Goal: Task Accomplishment & Management: Use online tool/utility

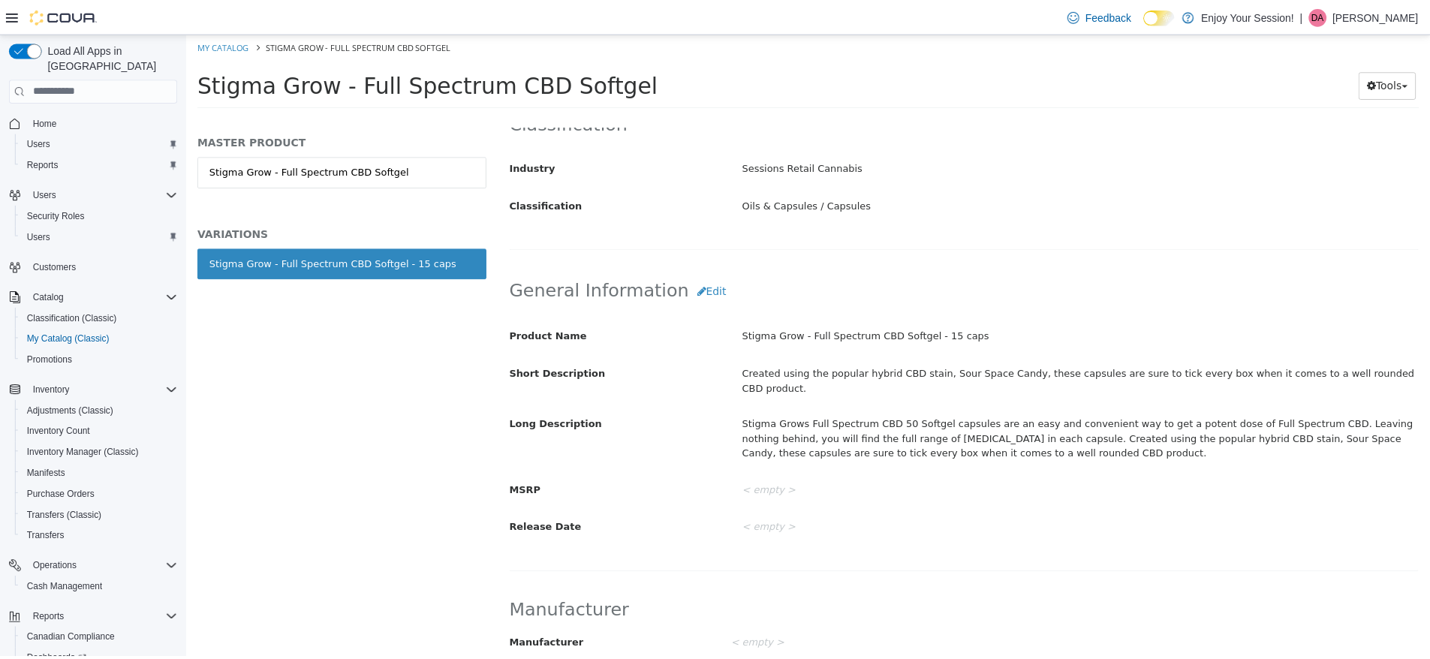
scroll to position [92, 0]
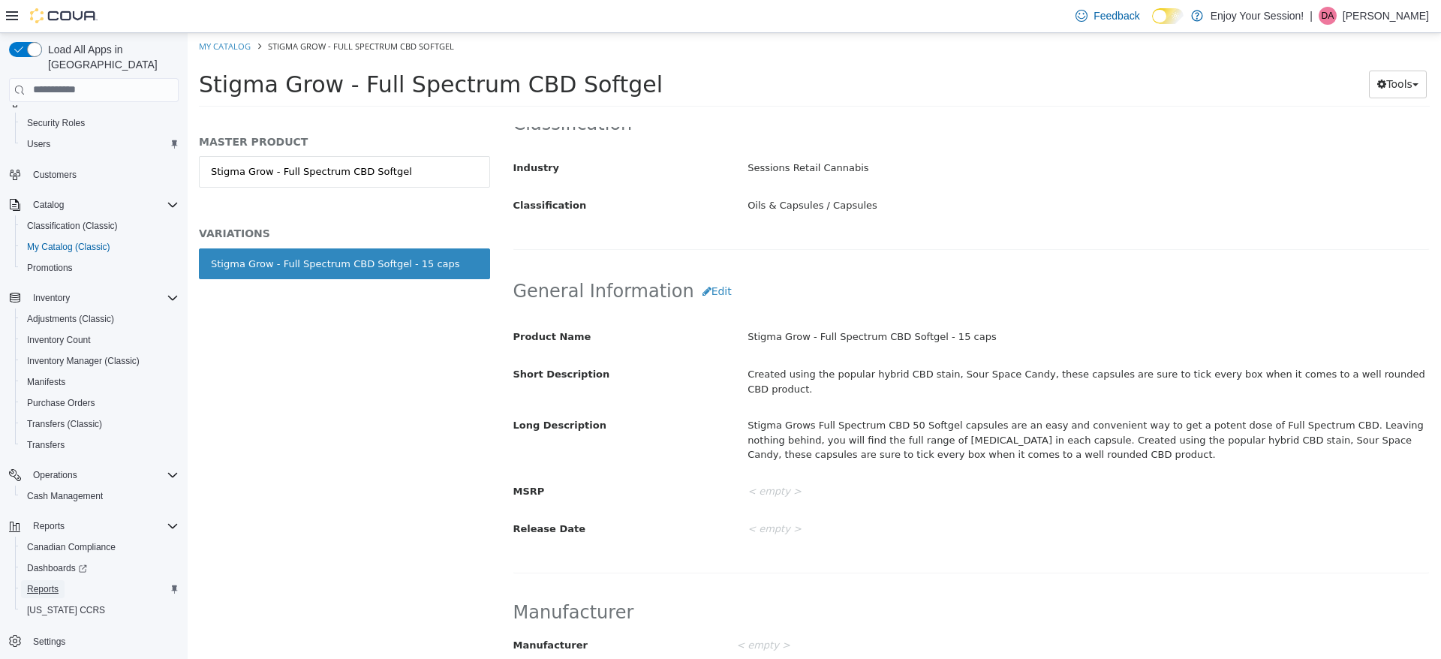
click at [50, 583] on span "Reports" at bounding box center [43, 589] width 32 height 12
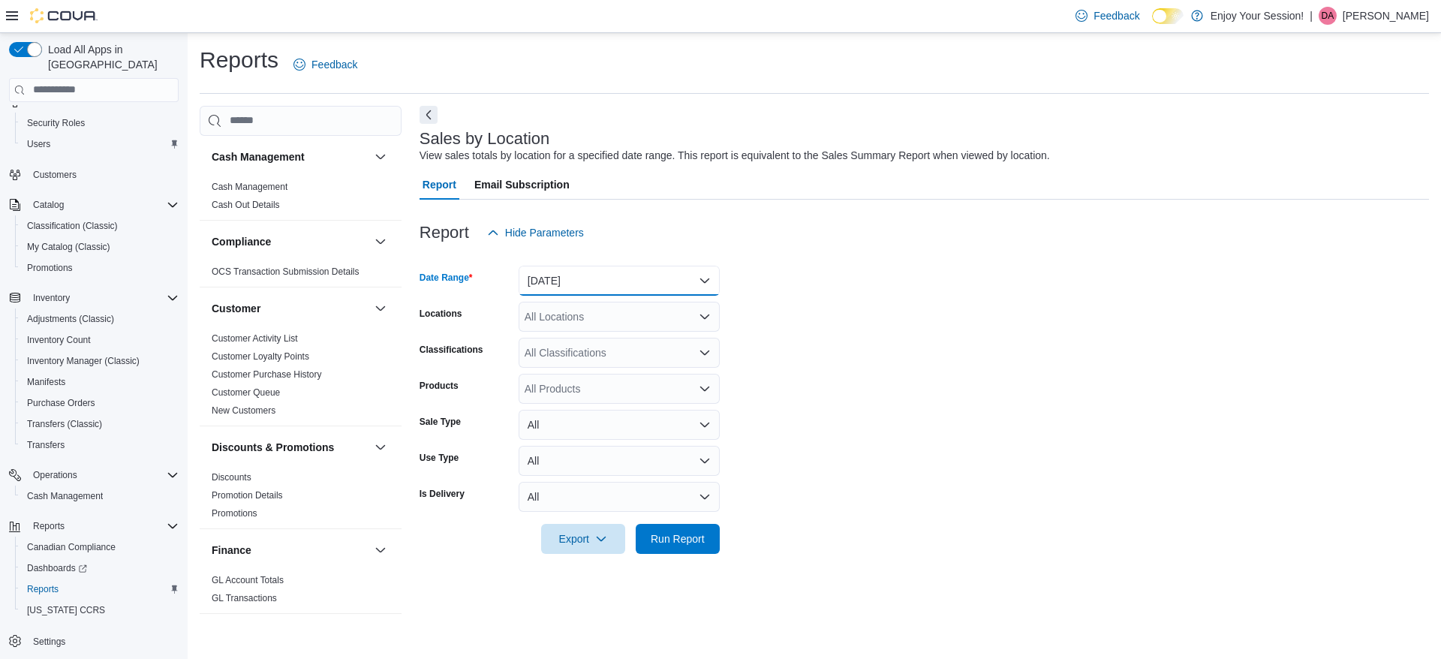
click at [668, 271] on button "[DATE]" at bounding box center [619, 281] width 201 height 30
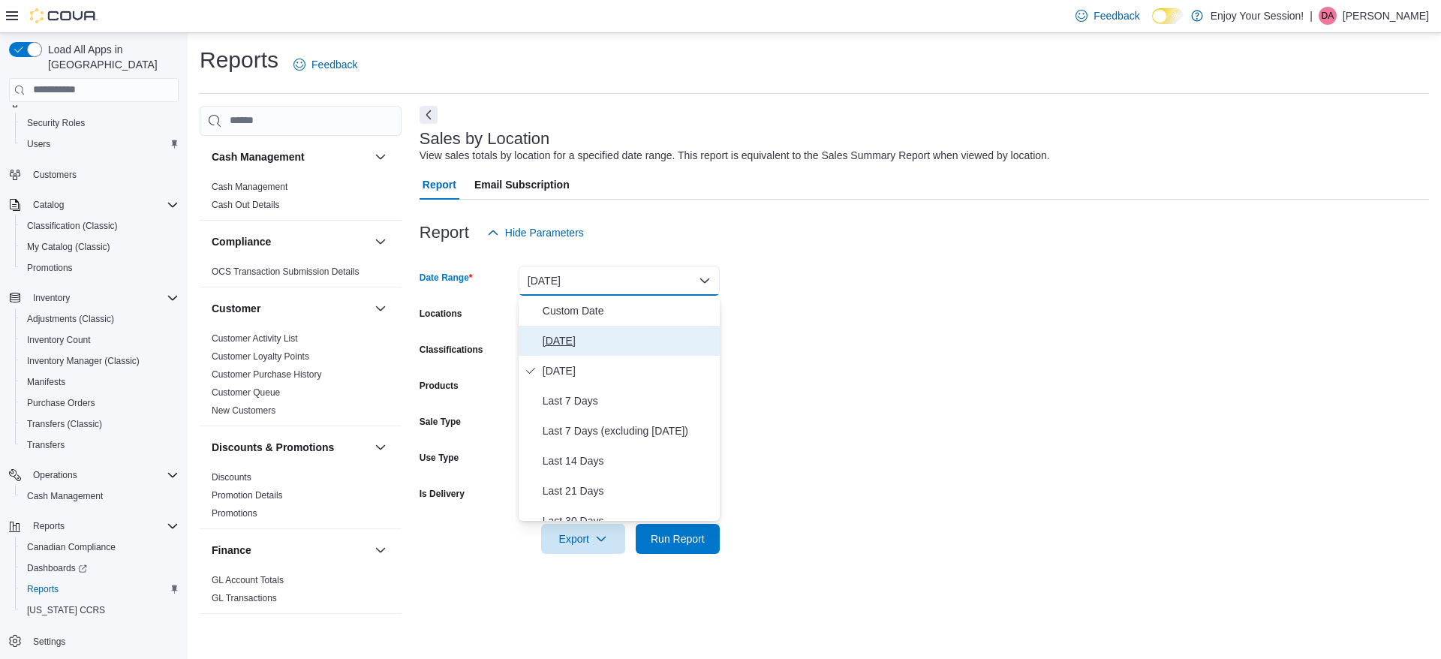
click at [548, 335] on span "[DATE]" at bounding box center [628, 341] width 171 height 18
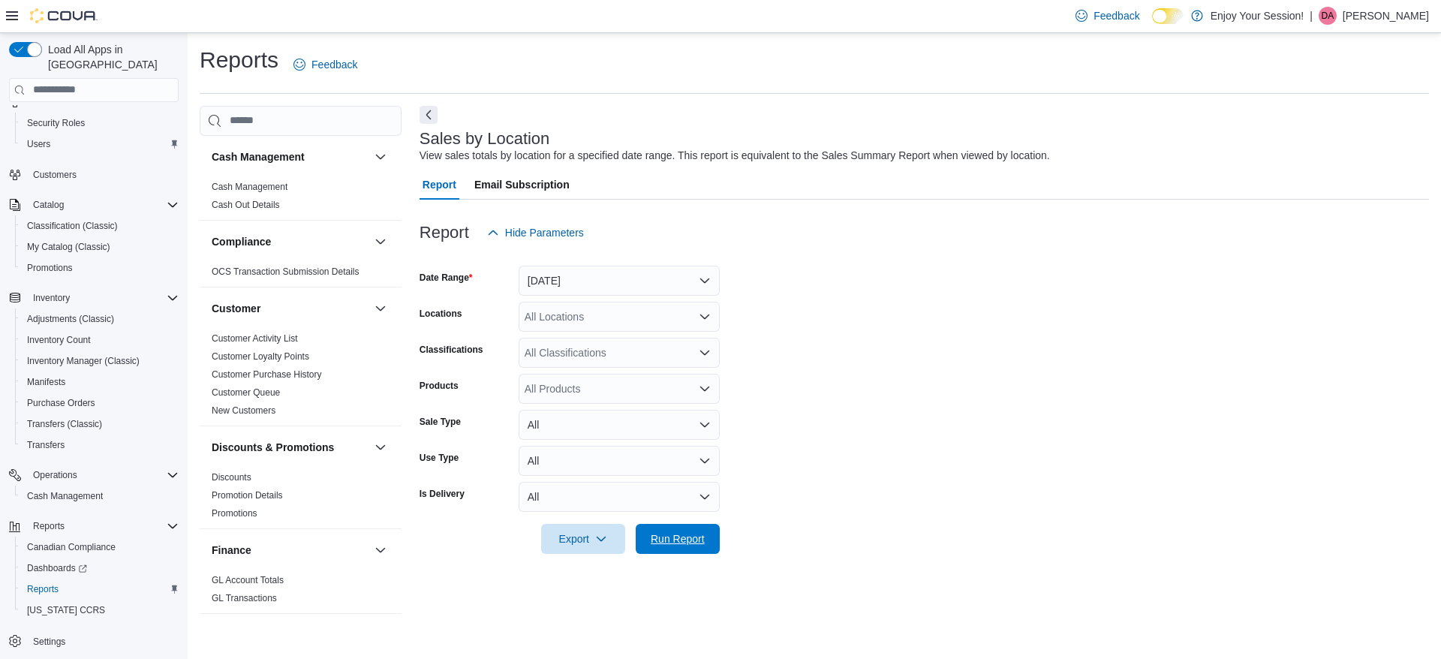
click at [679, 538] on span "Run Report" at bounding box center [678, 538] width 54 height 15
